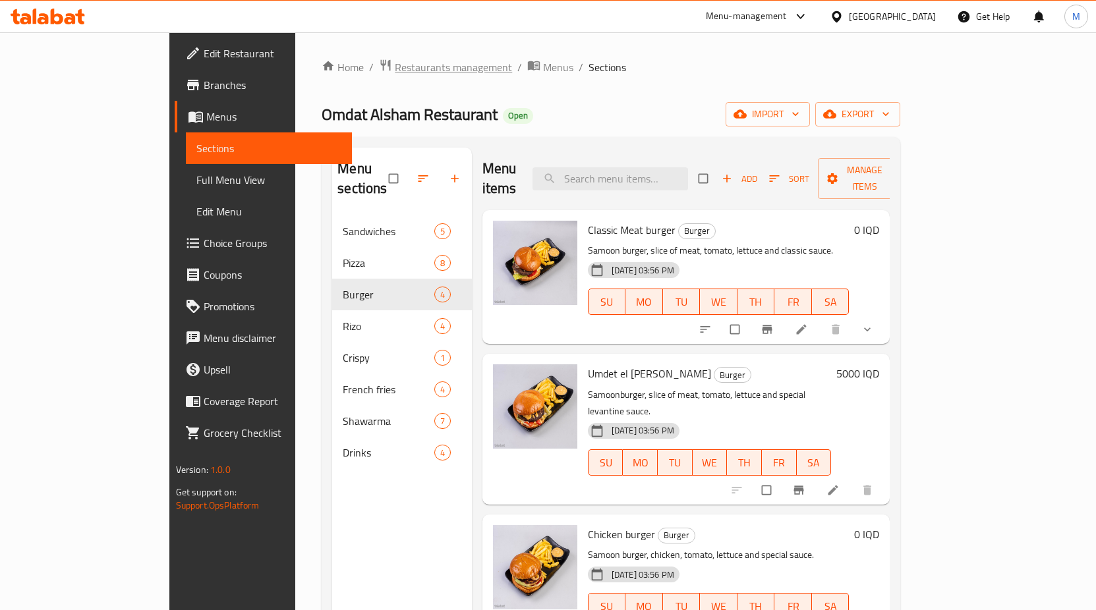
click at [395, 63] on span "Restaurants management" at bounding box center [453, 67] width 117 height 16
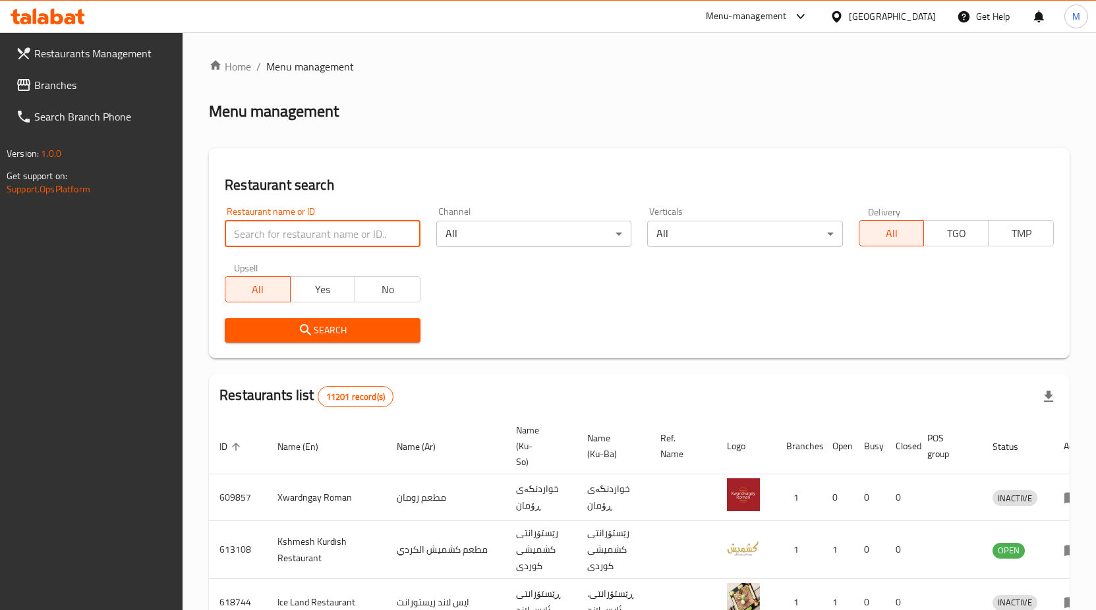
click at [351, 234] on input "search" at bounding box center [322, 234] width 195 height 26
type input "h"
type input "اطيب دجاج"
click button "Search" at bounding box center [322, 330] width 195 height 24
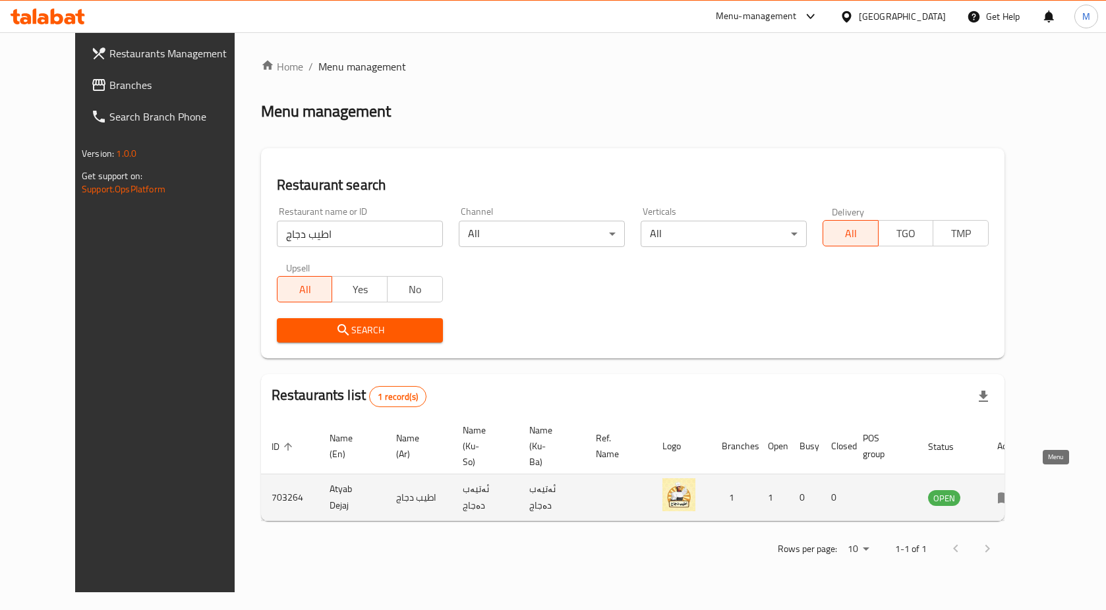
click at [1013, 490] on icon "enhanced table" at bounding box center [1005, 498] width 16 height 16
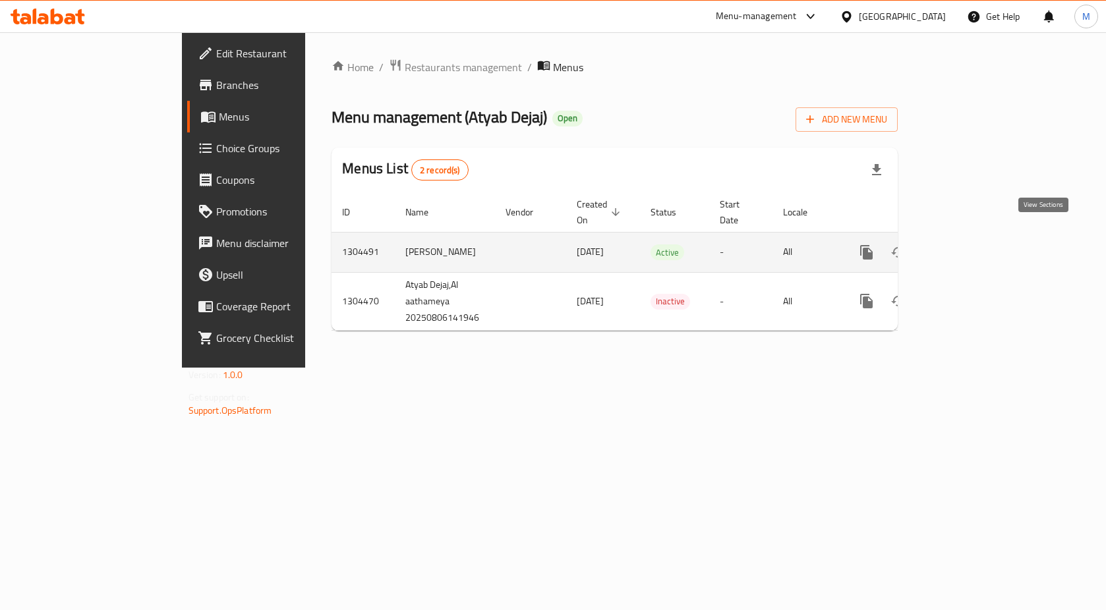
click at [969, 245] on icon "enhanced table" at bounding box center [962, 253] width 16 height 16
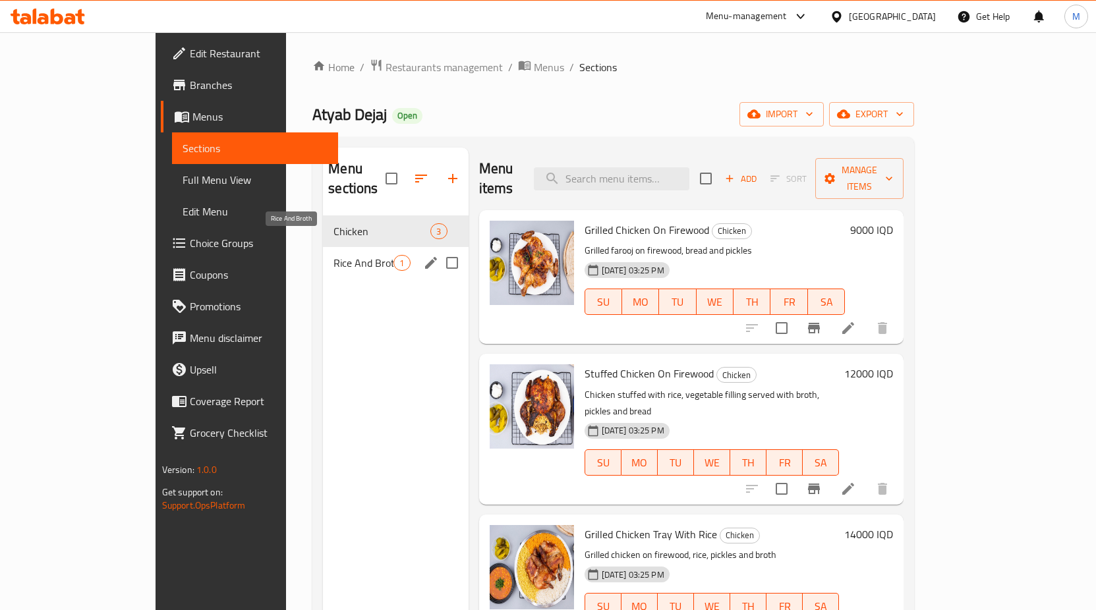
click at [333, 255] on span "Rice And Broth" at bounding box center [363, 263] width 60 height 16
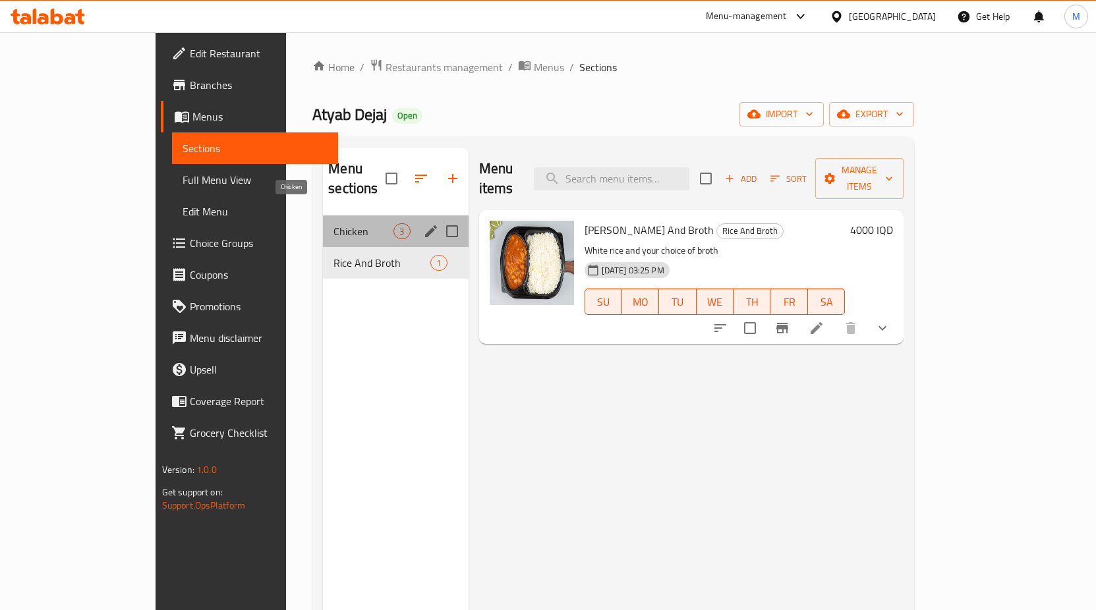
click at [333, 223] on span "Chicken" at bounding box center [363, 231] width 60 height 16
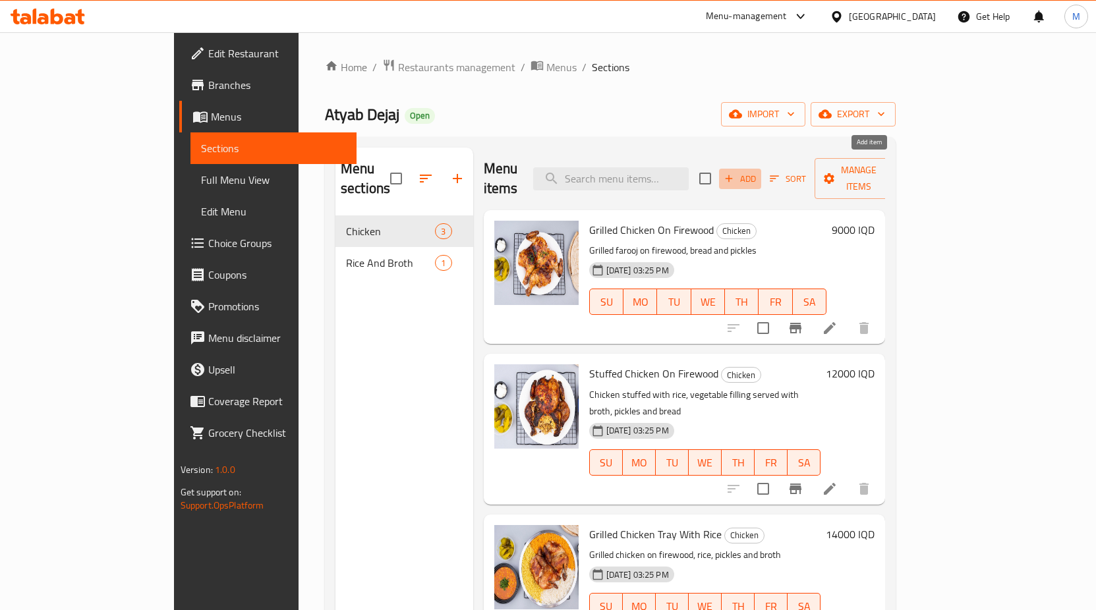
click at [758, 171] on span "Add" at bounding box center [740, 178] width 36 height 15
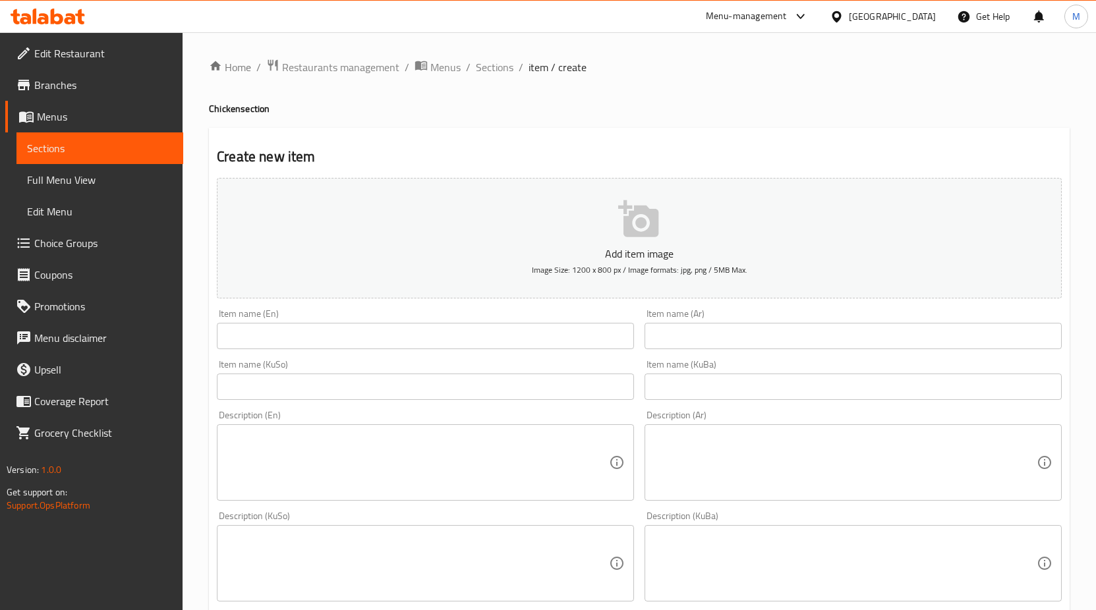
click at [387, 333] on input "text" at bounding box center [425, 336] width 417 height 26
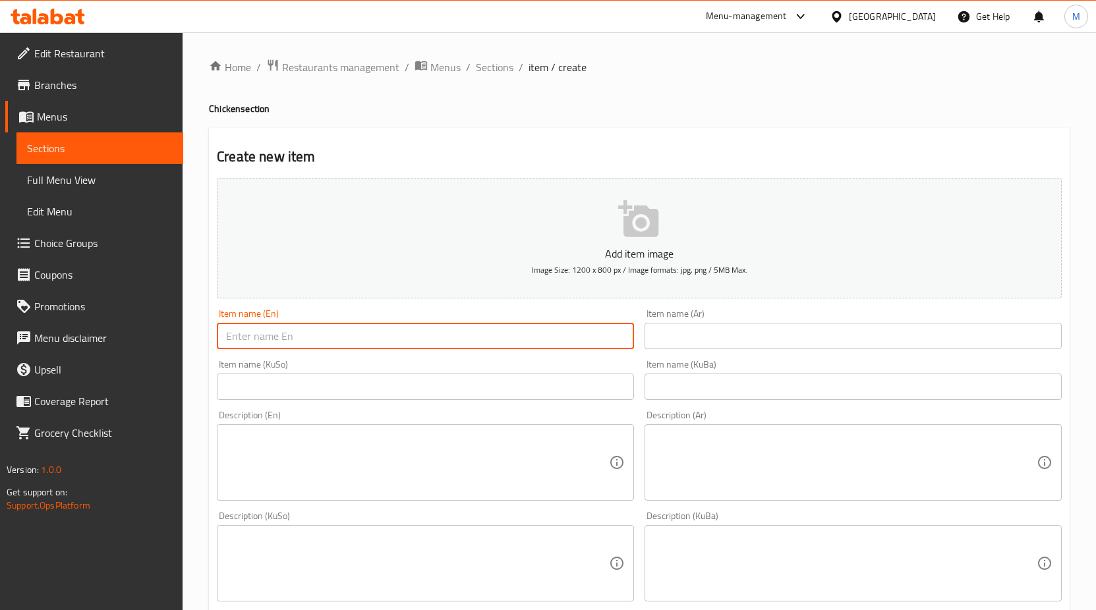
click at [330, 334] on input "text" at bounding box center [425, 336] width 417 height 26
paste input "Employee Offers"
type input "Employee Offers"
click at [709, 325] on input "text" at bounding box center [853, 336] width 417 height 26
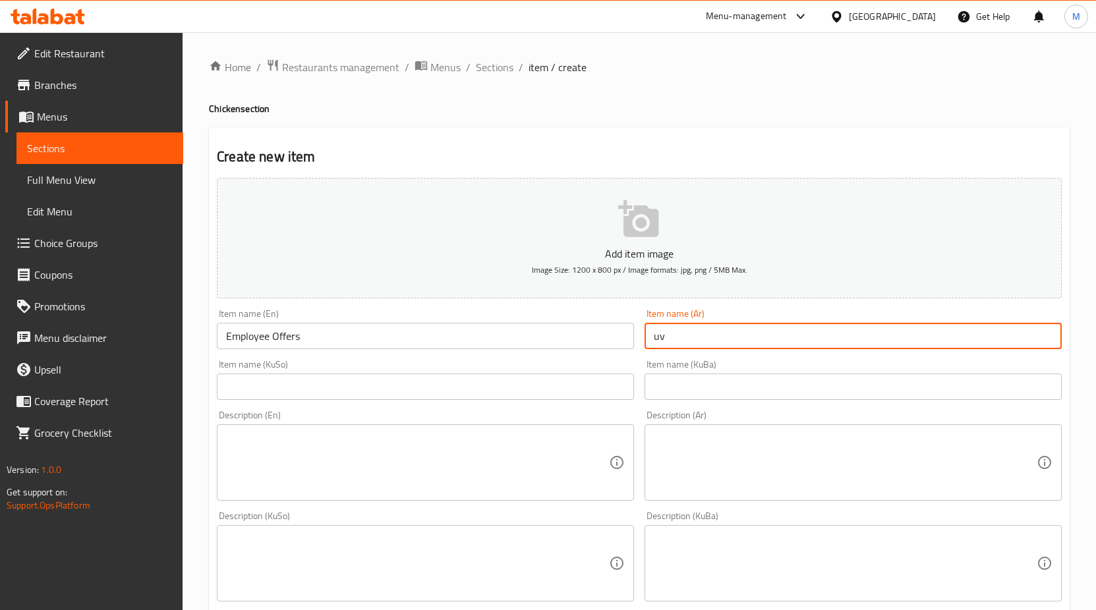
type input "u"
type input "عرض الموظفين"
click at [363, 334] on input "Employee Offers" at bounding box center [425, 336] width 417 height 26
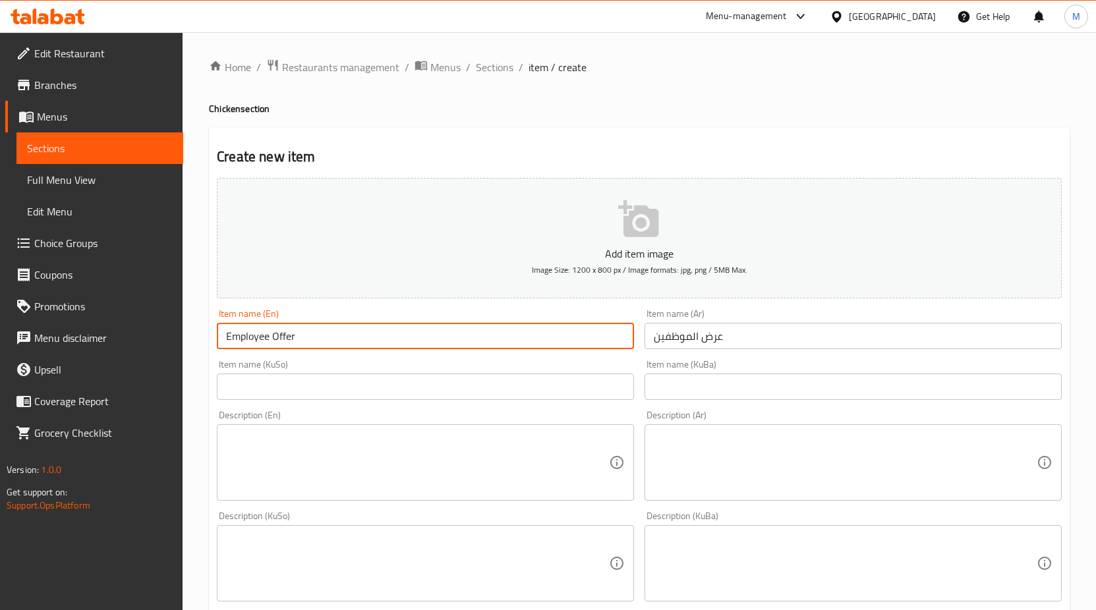
type input "Employee Offer"
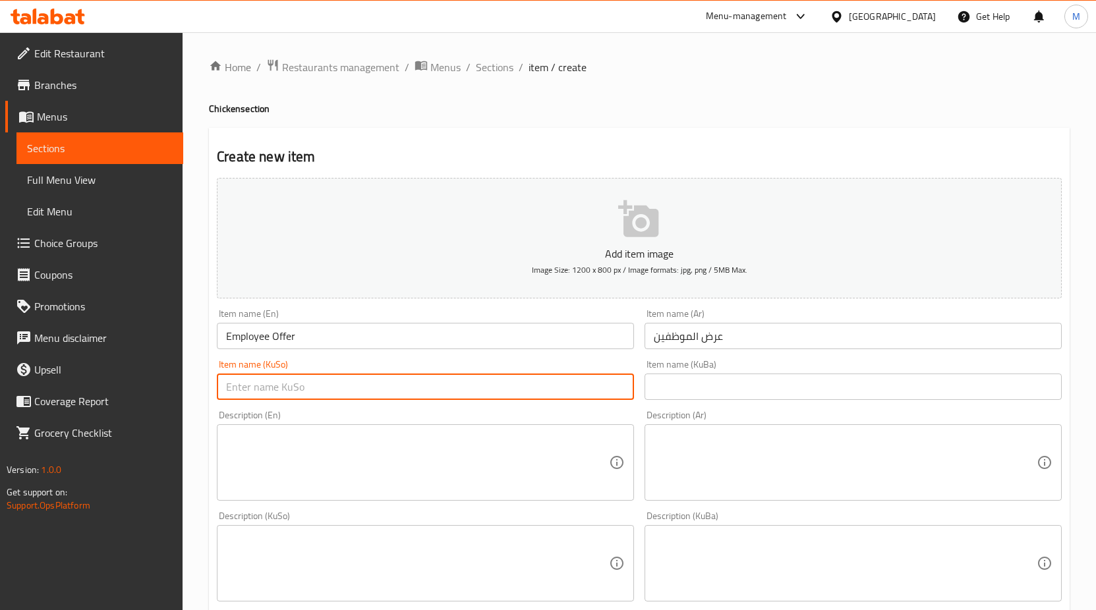
click at [306, 384] on input "text" at bounding box center [425, 387] width 417 height 26
click at [700, 336] on input "عرض الموظفين" at bounding box center [853, 336] width 417 height 26
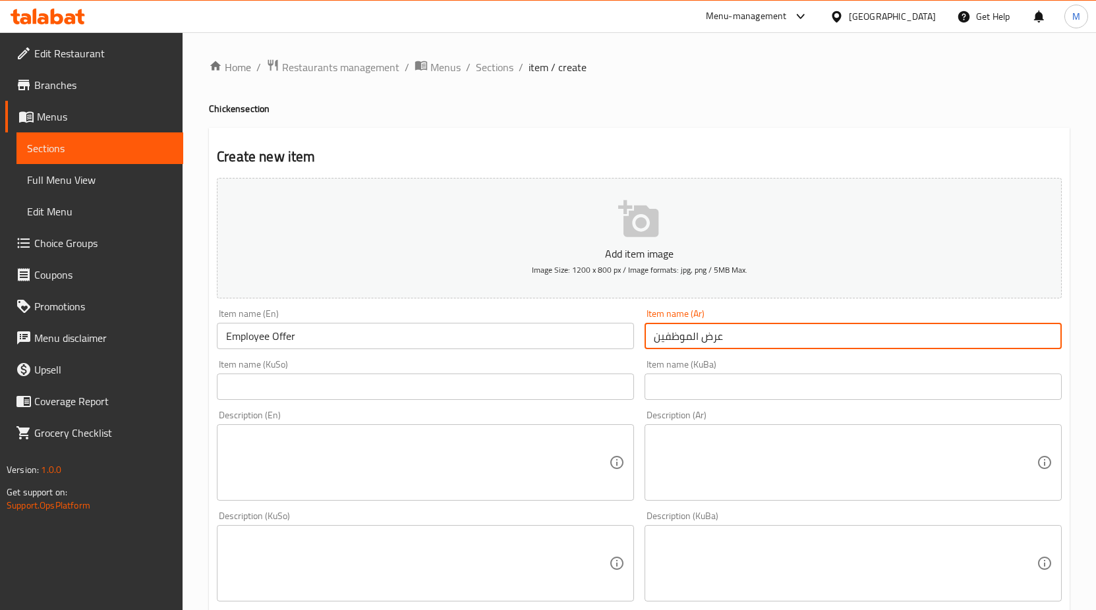
click at [700, 336] on input "عرض الموظفين" at bounding box center [853, 336] width 417 height 26
click at [471, 386] on input "text" at bounding box center [425, 387] width 417 height 26
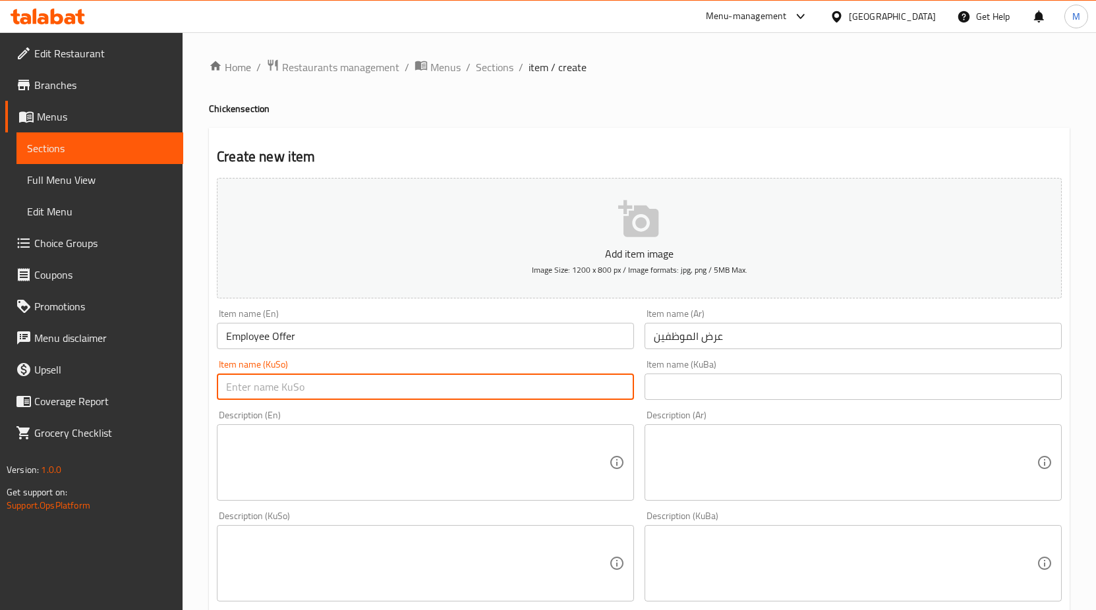
paste input "ئۆفەری کارمەند"
type input "ئۆفەری کارمەند"
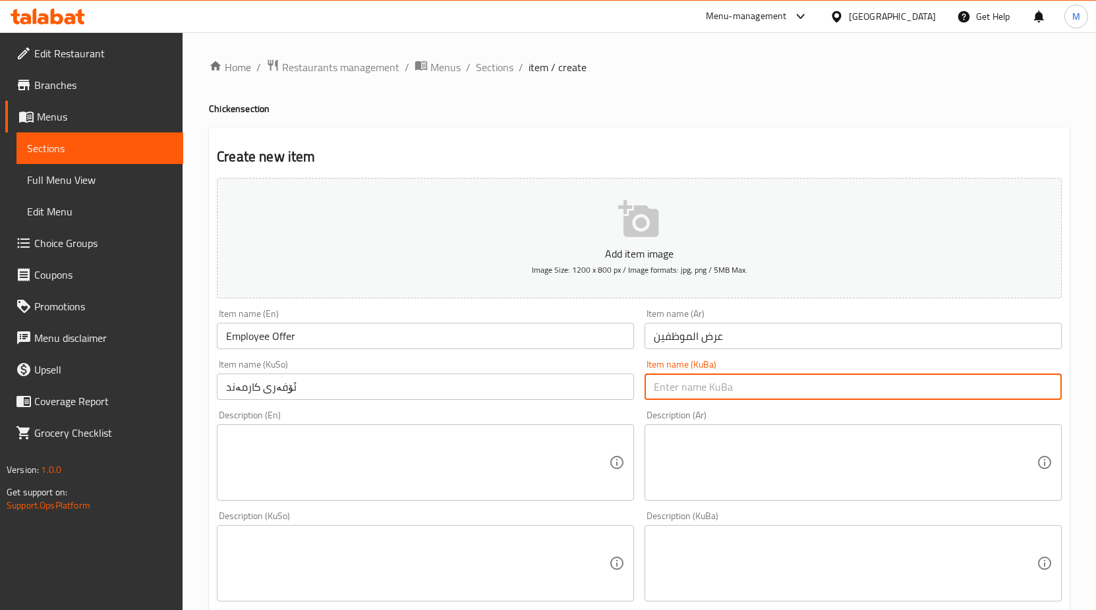
paste input "ئۆفەری کارمەند"
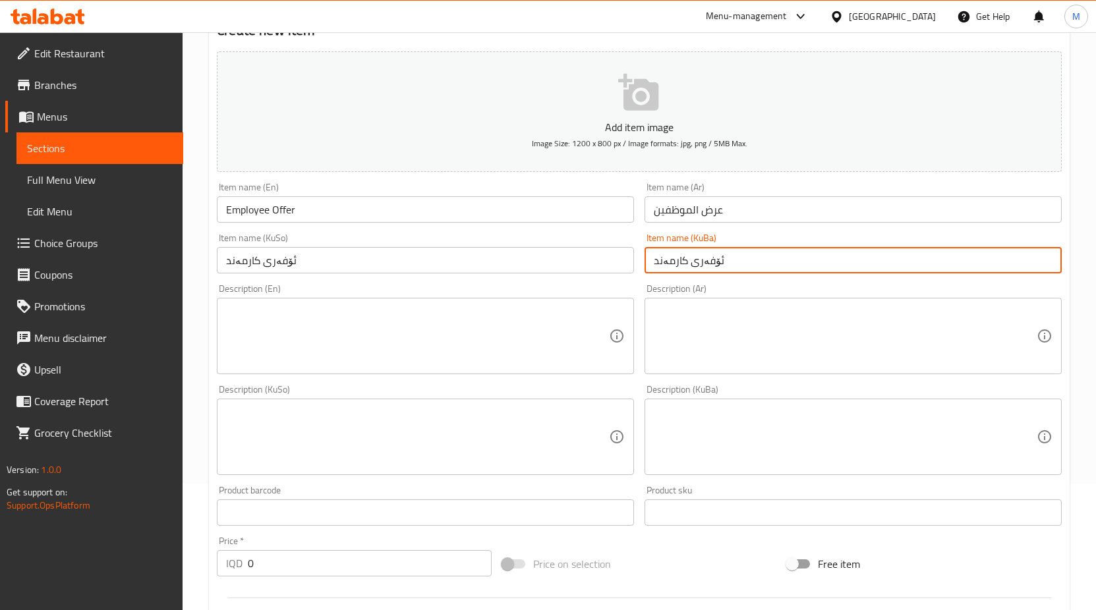
scroll to position [132, 0]
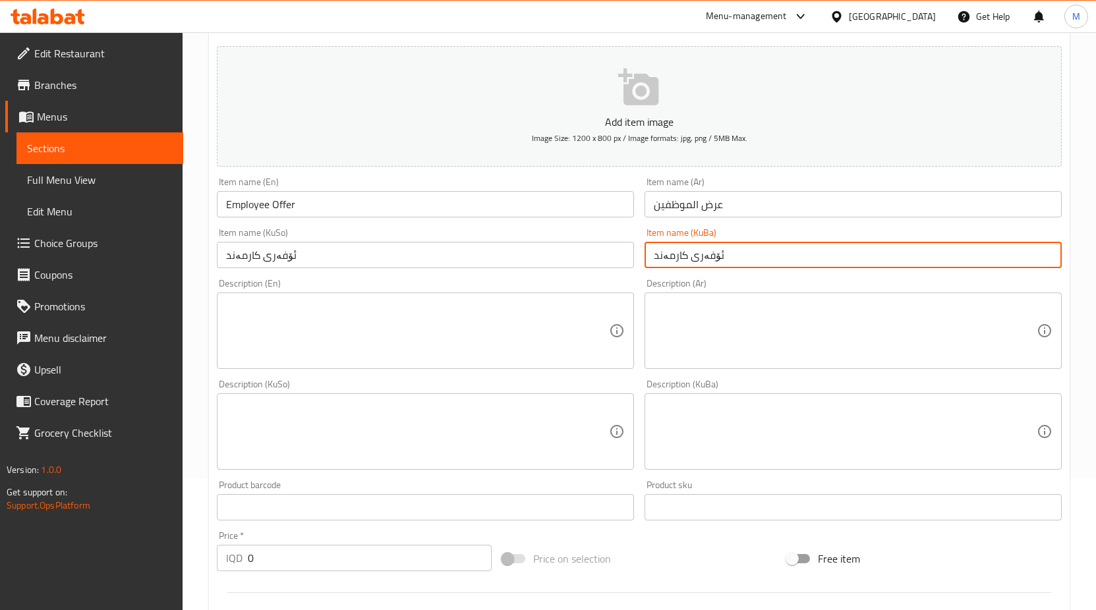
type input "ئۆفەری کارمەند"
click at [401, 326] on textarea at bounding box center [417, 331] width 383 height 63
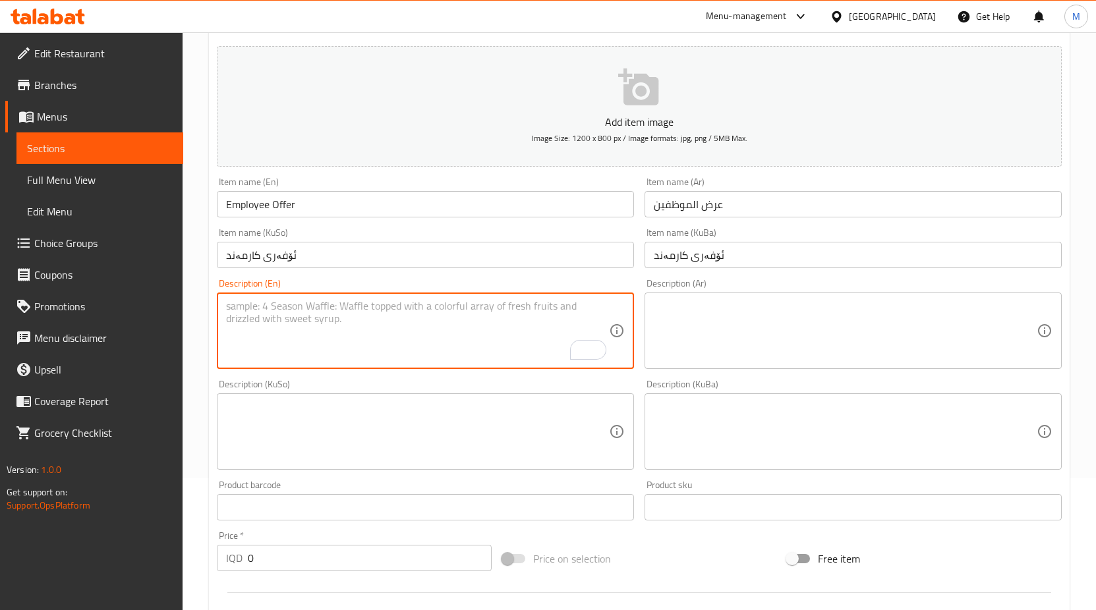
click at [312, 301] on textarea "To enrich screen reader interactions, please activate Accessibility in Grammarl…" at bounding box center [417, 331] width 383 height 63
click at [343, 432] on textarea at bounding box center [417, 432] width 383 height 63
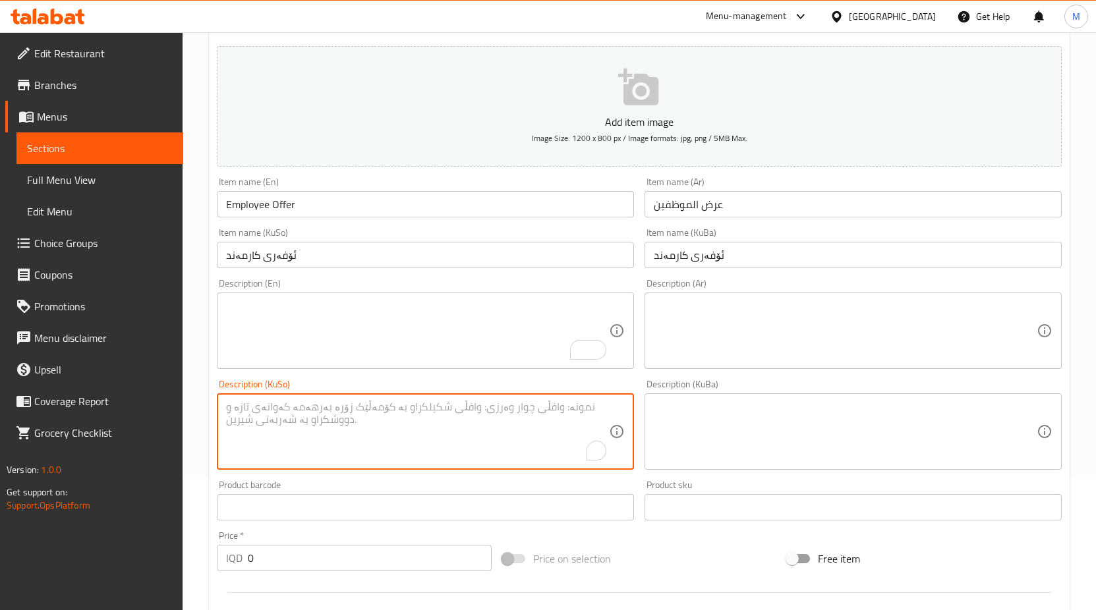
click at [754, 324] on textarea at bounding box center [845, 331] width 383 height 63
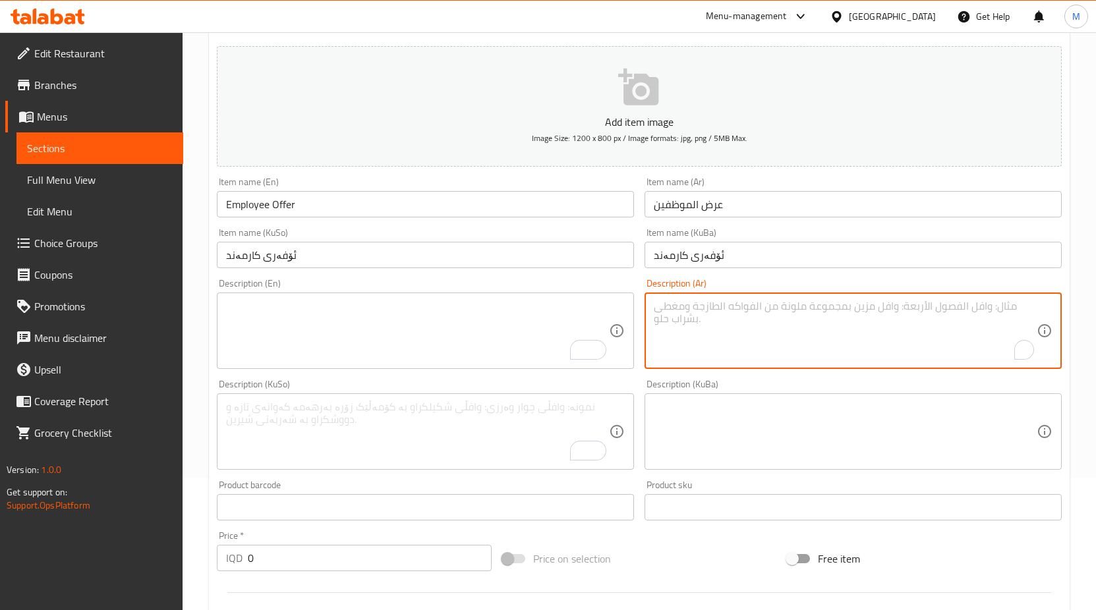
paste textarea "نصف دجاجه مشويه على الحطب مع التمن مرق"
type textarea "نصف دجاجه مشويه على الحطب مع التمن مرق"
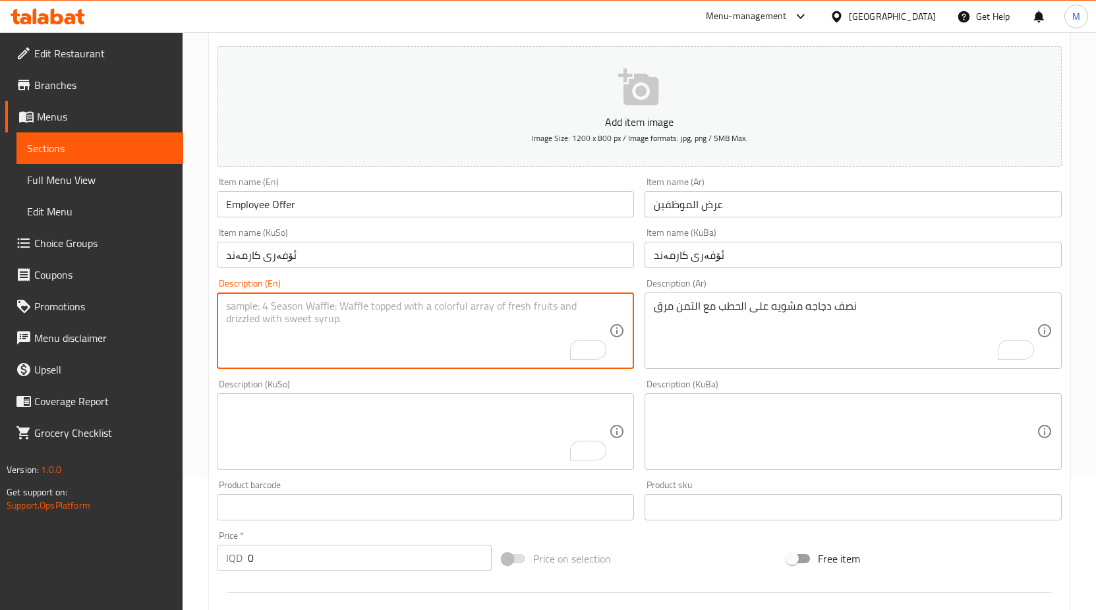
click at [409, 330] on textarea "To enrich screen reader interactions, please activate Accessibility in Grammarl…" at bounding box center [417, 331] width 383 height 63
paste textarea "Half a chicken grilled on wood with rice and broth"
type textarea "Half a chicken grilled on wood with rice and broth"
click at [754, 428] on textarea at bounding box center [845, 432] width 383 height 63
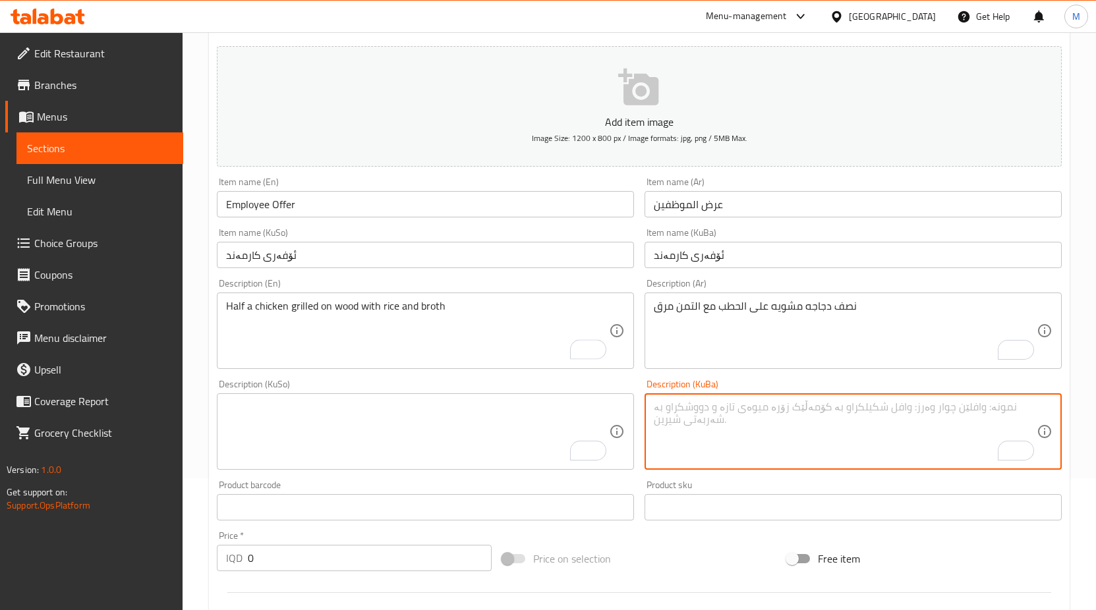
paste textarea "نیو مریشک لەسەر دار کبابی لەگەڵ برنج و شۆربای"
type textarea "نیو مریشک لەسەر دار کبابی لەگەڵ برنج و شۆربای"
click at [393, 417] on textarea "To enrich screen reader interactions, please activate Accessibility in Grammarl…" at bounding box center [417, 432] width 383 height 63
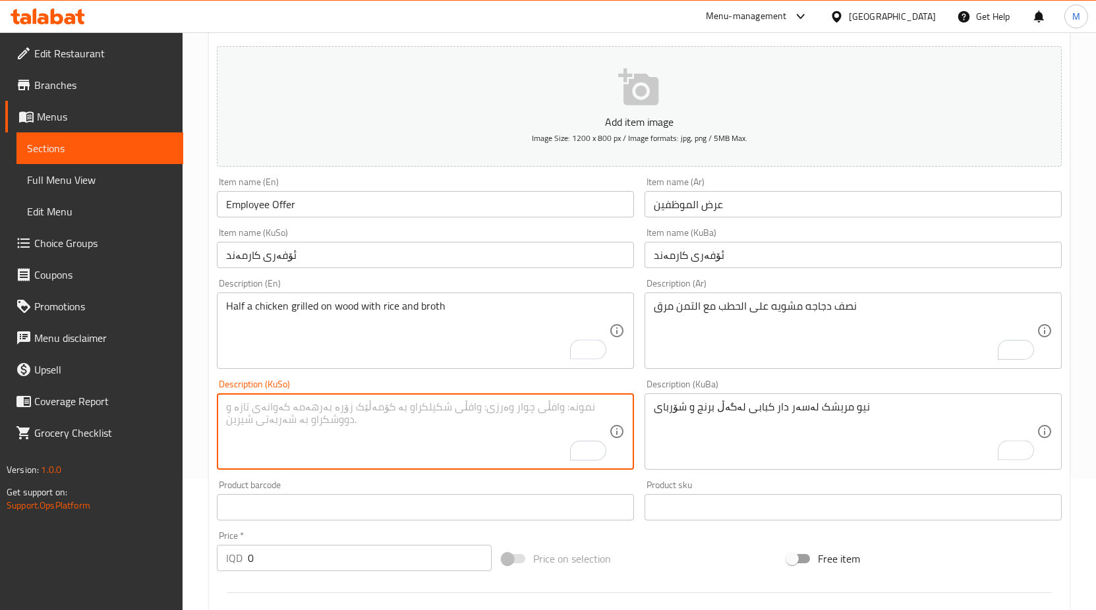
paste textarea "نیو مریشک لەسەر دار کبابی لەگەڵ برنج و شۆربای"
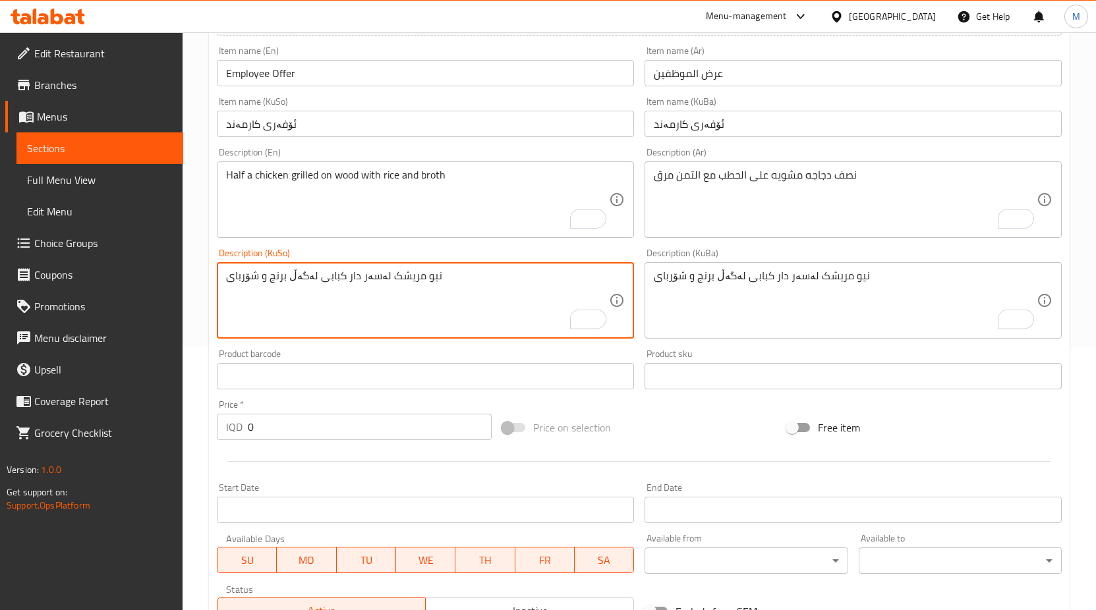
scroll to position [264, 0]
type textarea "نیو مریشک لەسەر دار کبابی لەگەڵ برنج و شۆربای"
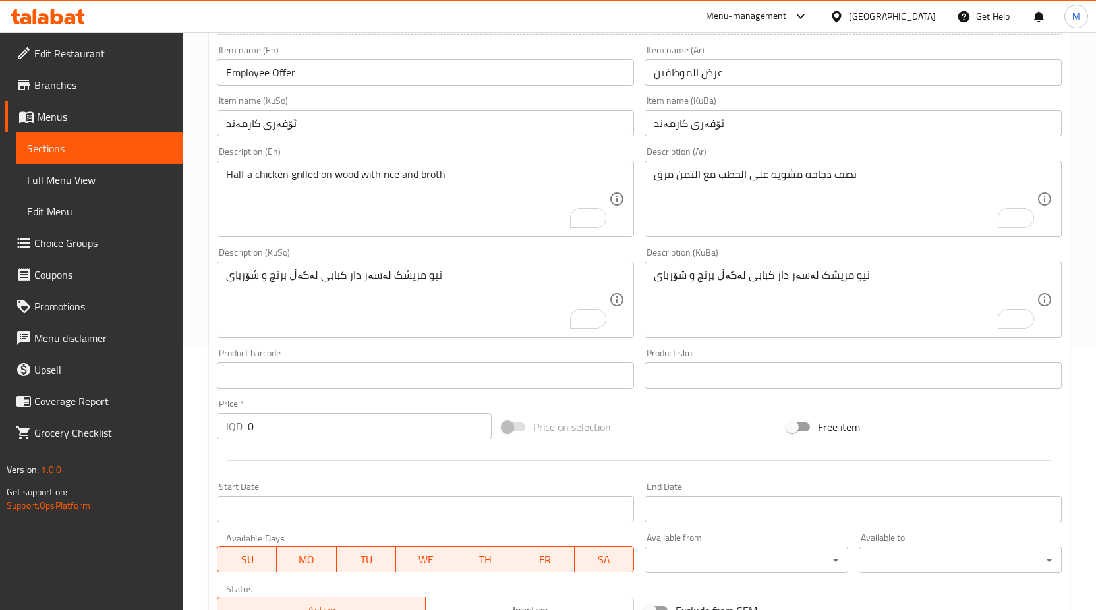
click at [245, 431] on div "IQD 0 Price *" at bounding box center [354, 426] width 275 height 26
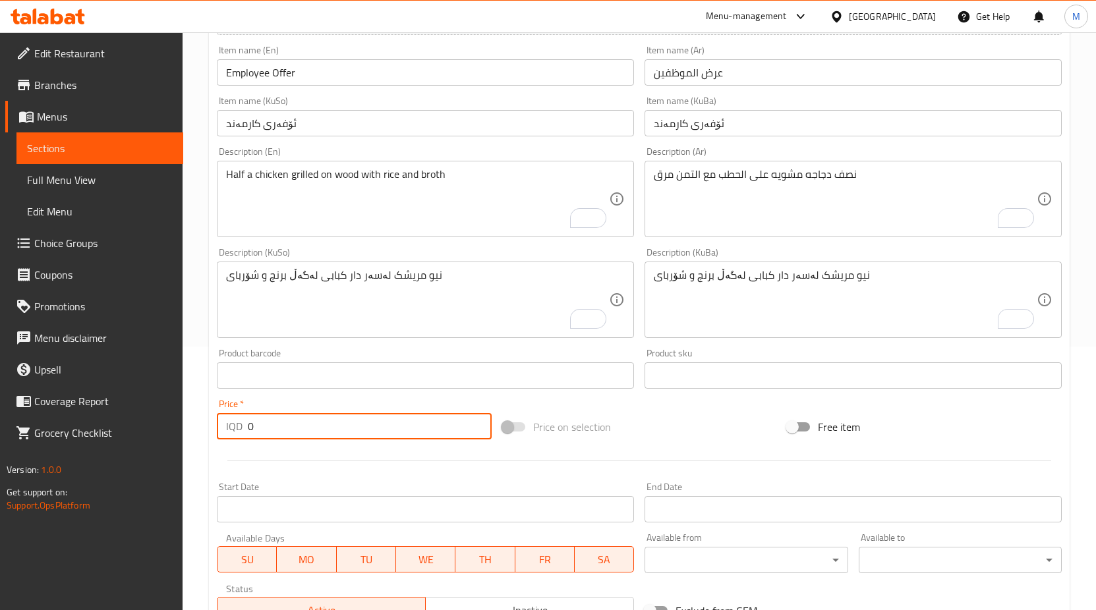
click at [251, 428] on input "0" at bounding box center [370, 426] width 244 height 26
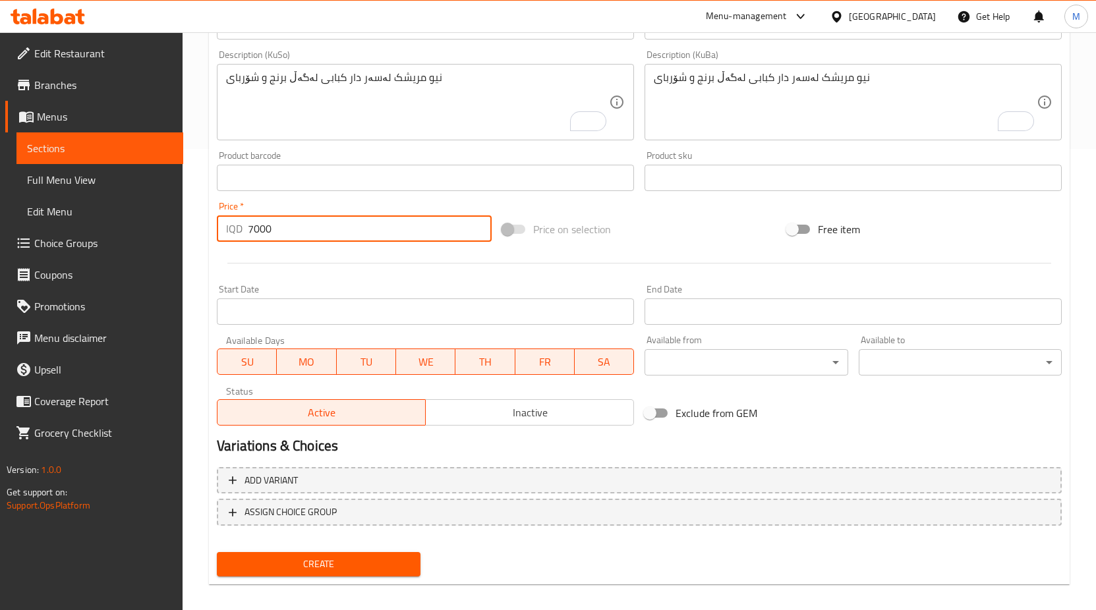
scroll to position [473, 0]
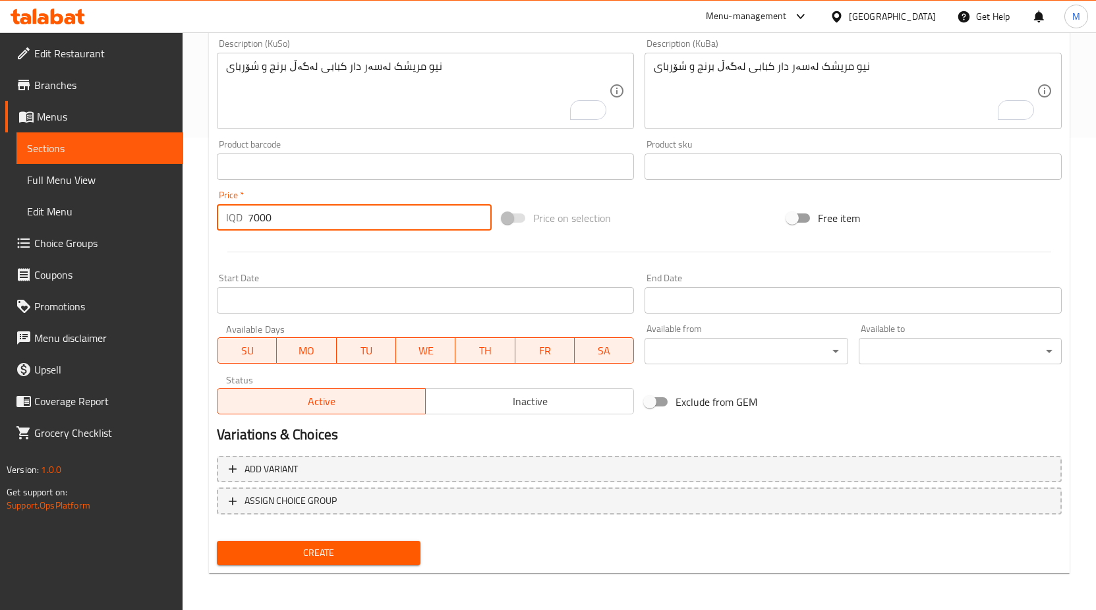
type input "7000"
click at [370, 551] on span "Create" at bounding box center [318, 553] width 182 height 16
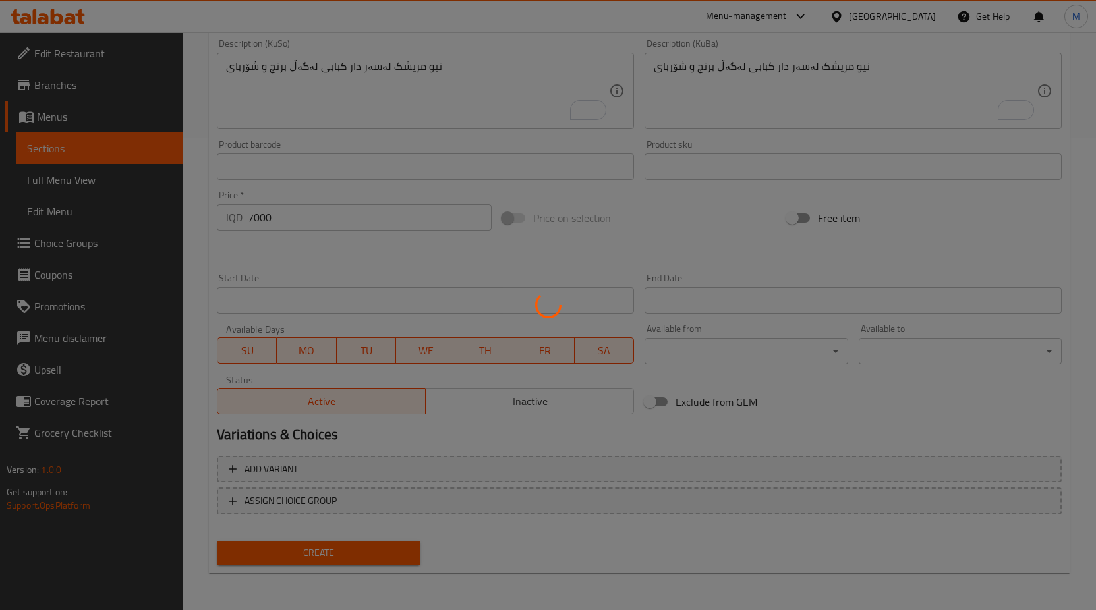
type input "0"
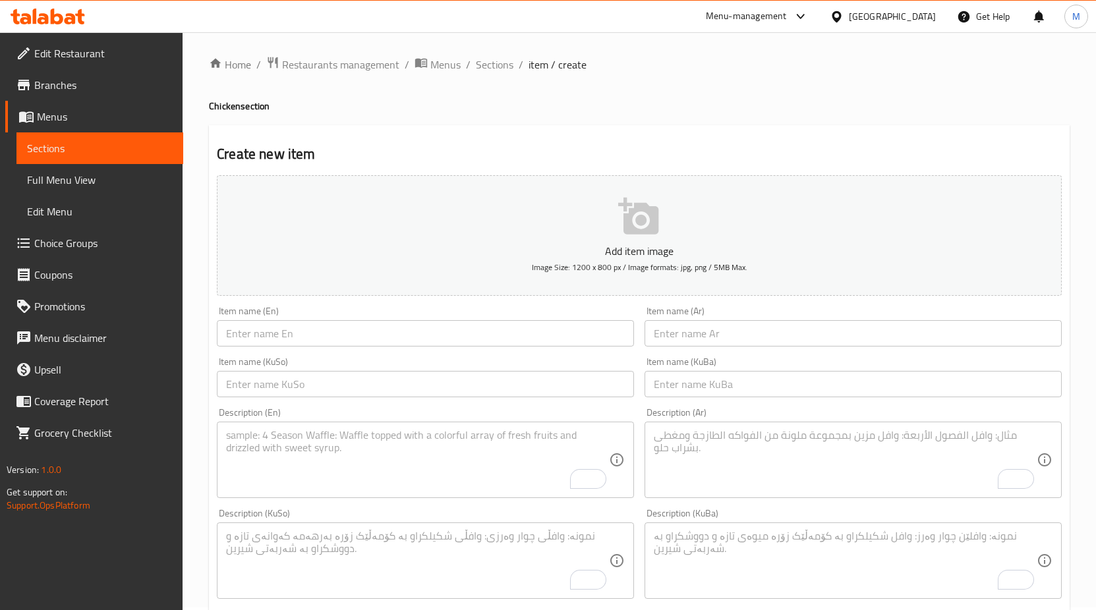
scroll to position [0, 0]
click at [489, 69] on span "Sections" at bounding box center [495, 67] width 38 height 16
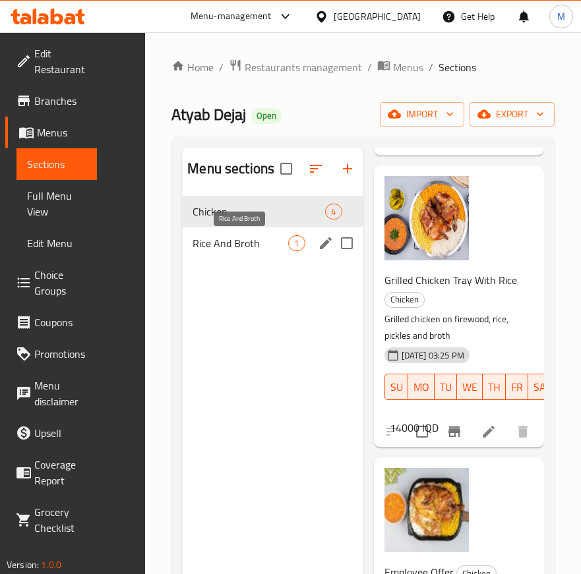
click at [272, 247] on span "Rice And Broth" at bounding box center [240, 243] width 96 height 16
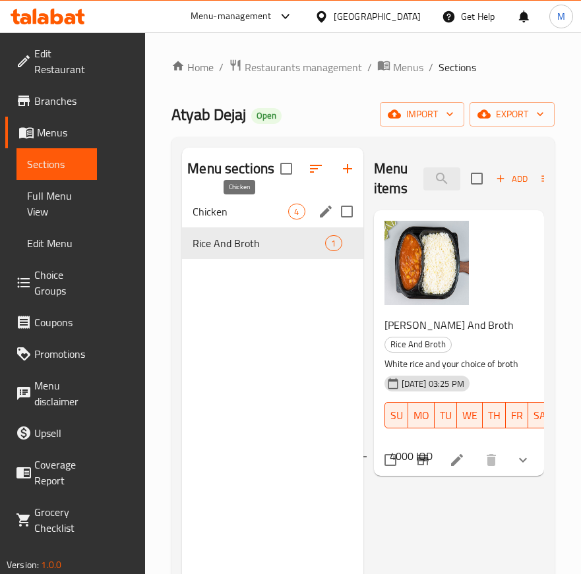
click at [251, 204] on span "Chicken" at bounding box center [240, 212] width 96 height 16
